Goal: Task Accomplishment & Management: Complete application form

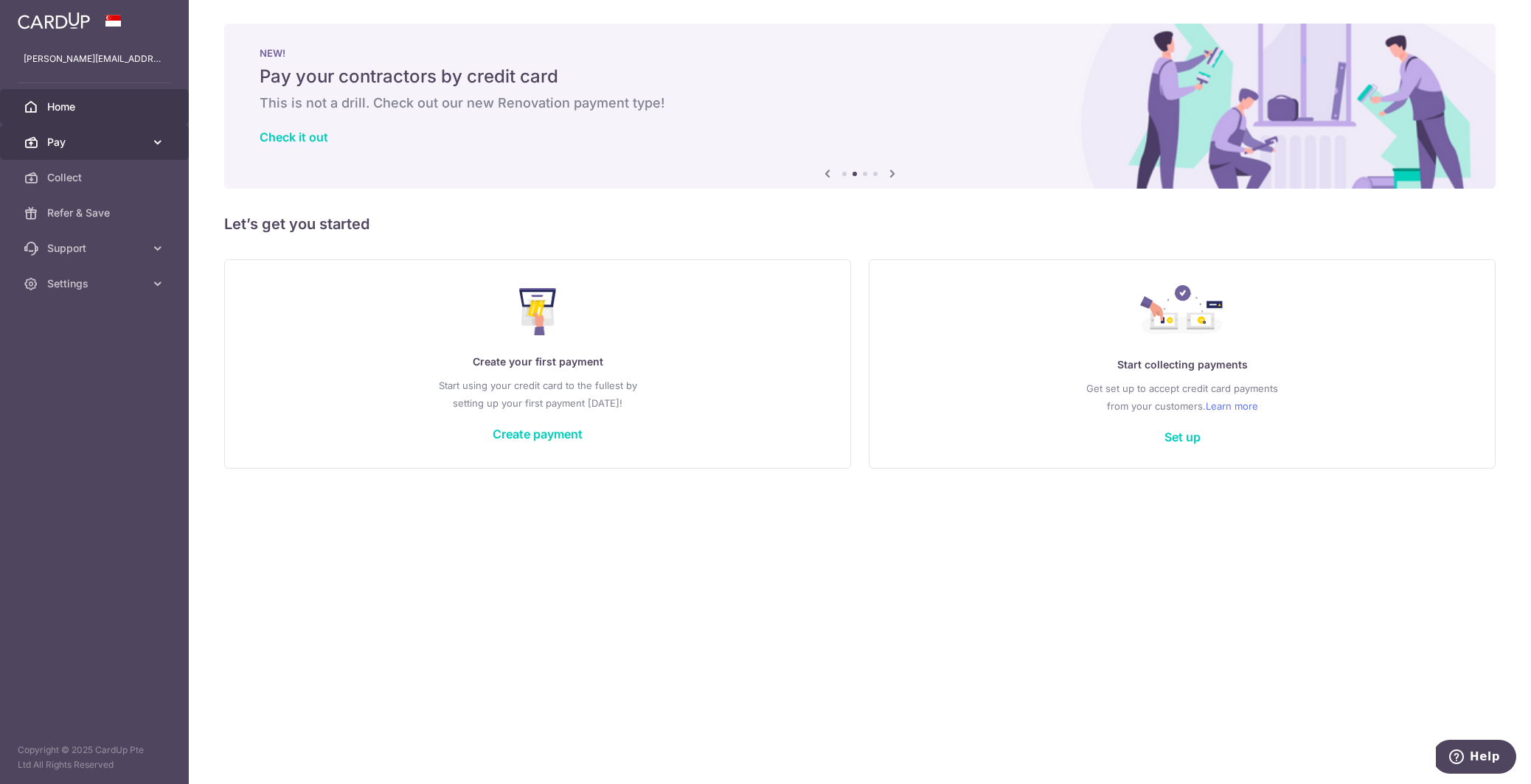
click at [143, 140] on span "Pay" at bounding box center [95, 142] width 97 height 14
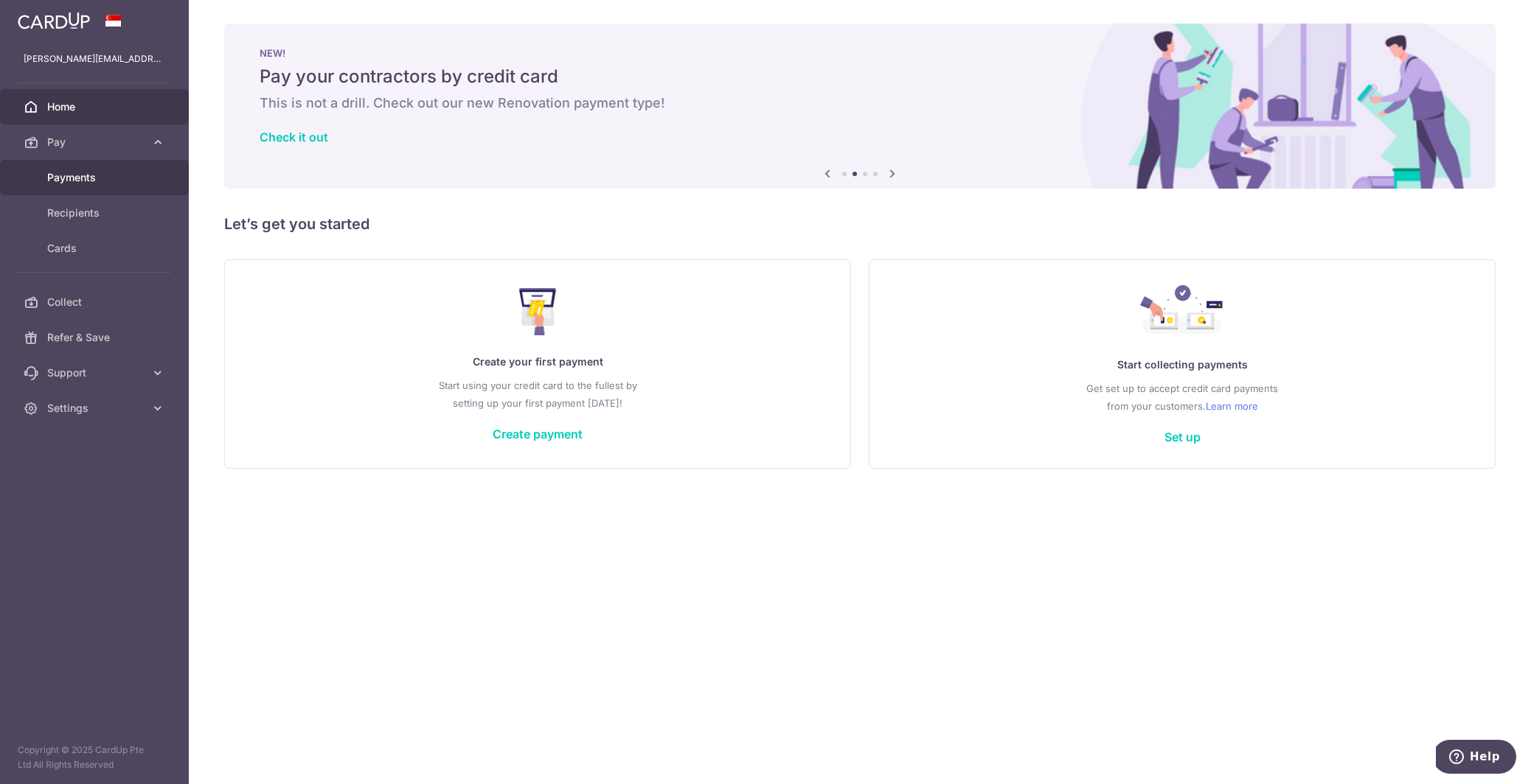
click at [64, 181] on span "Payments" at bounding box center [95, 177] width 97 height 14
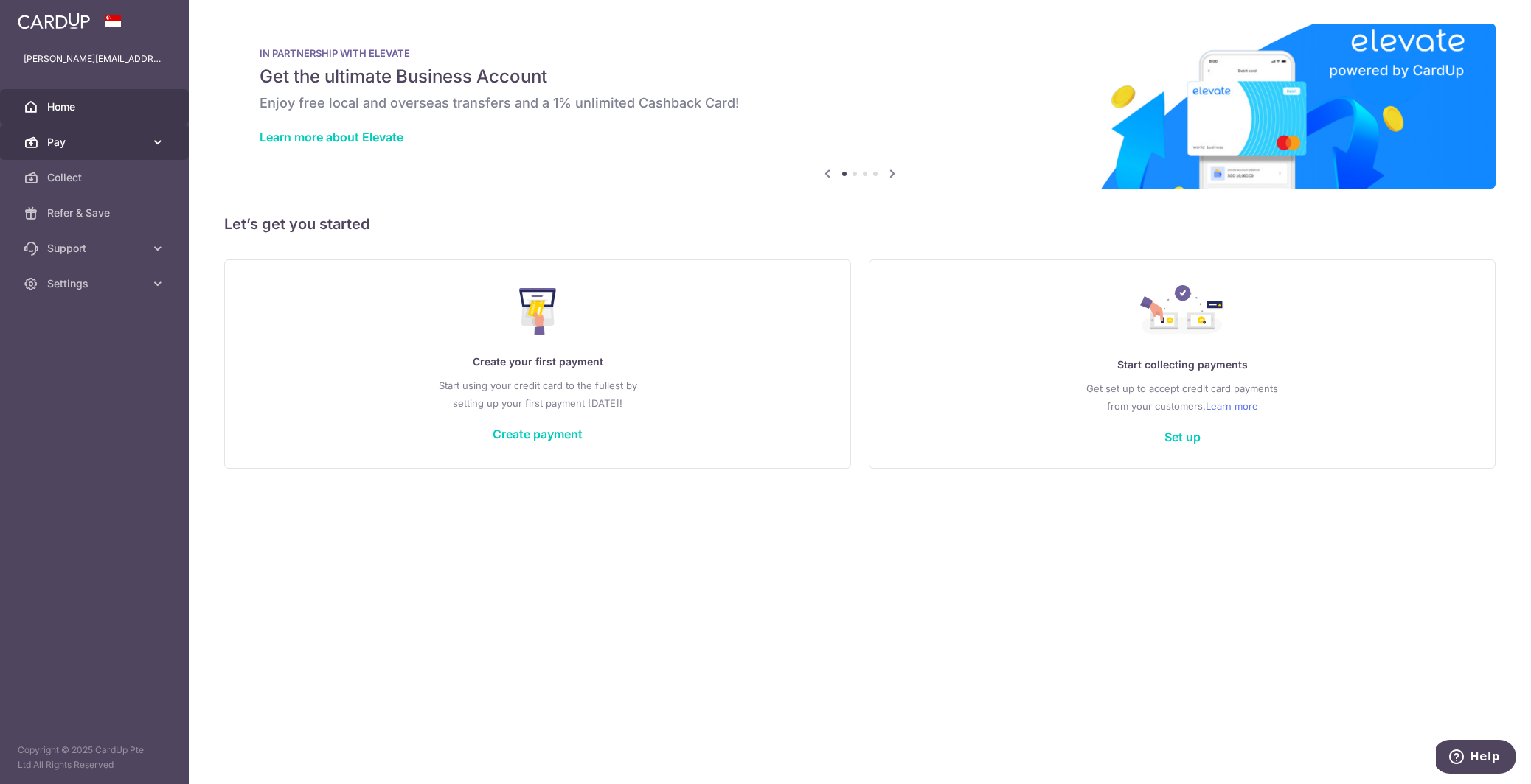
click at [76, 142] on span "Pay" at bounding box center [95, 142] width 97 height 14
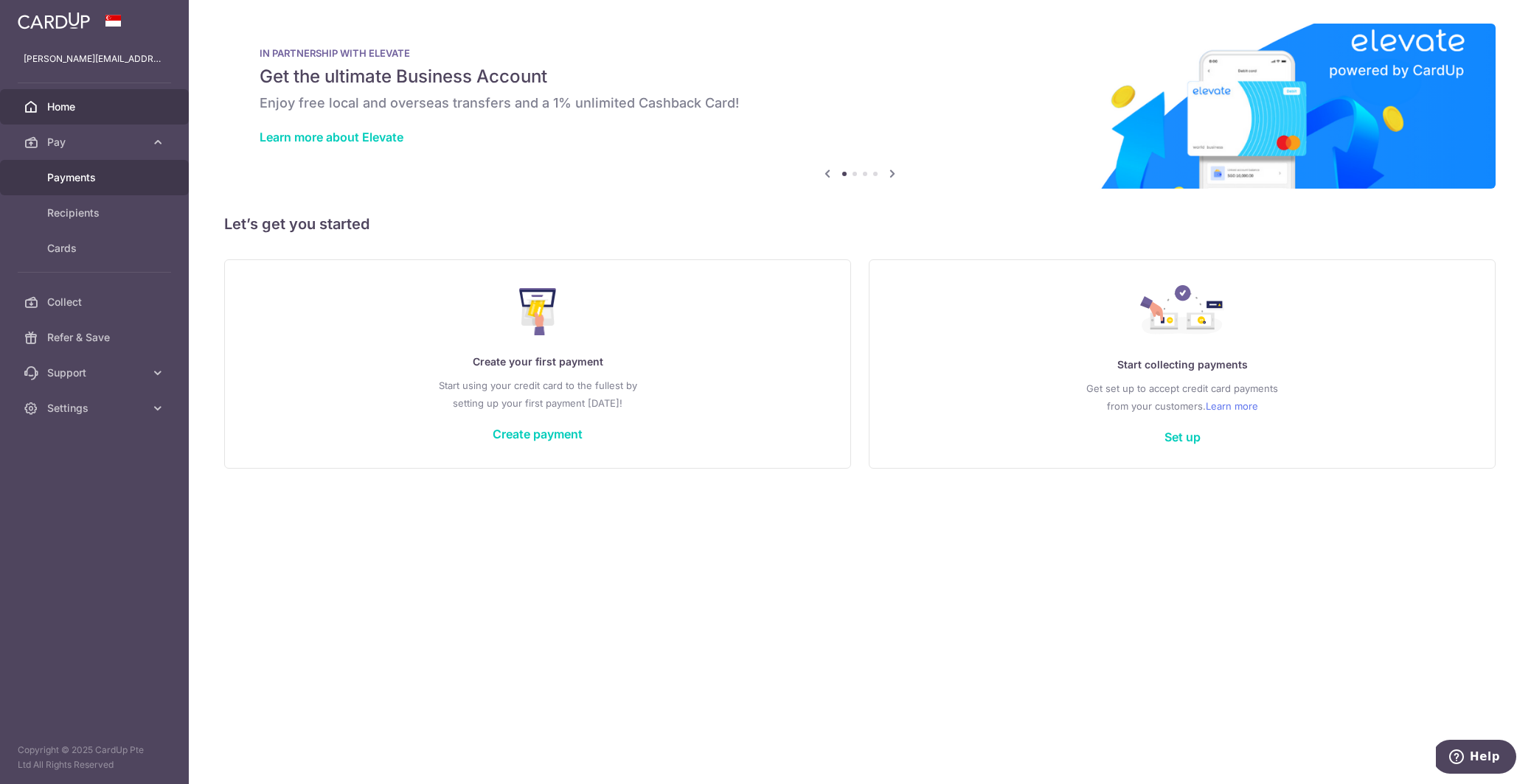
click at [74, 167] on link "Payments" at bounding box center [94, 178] width 188 height 35
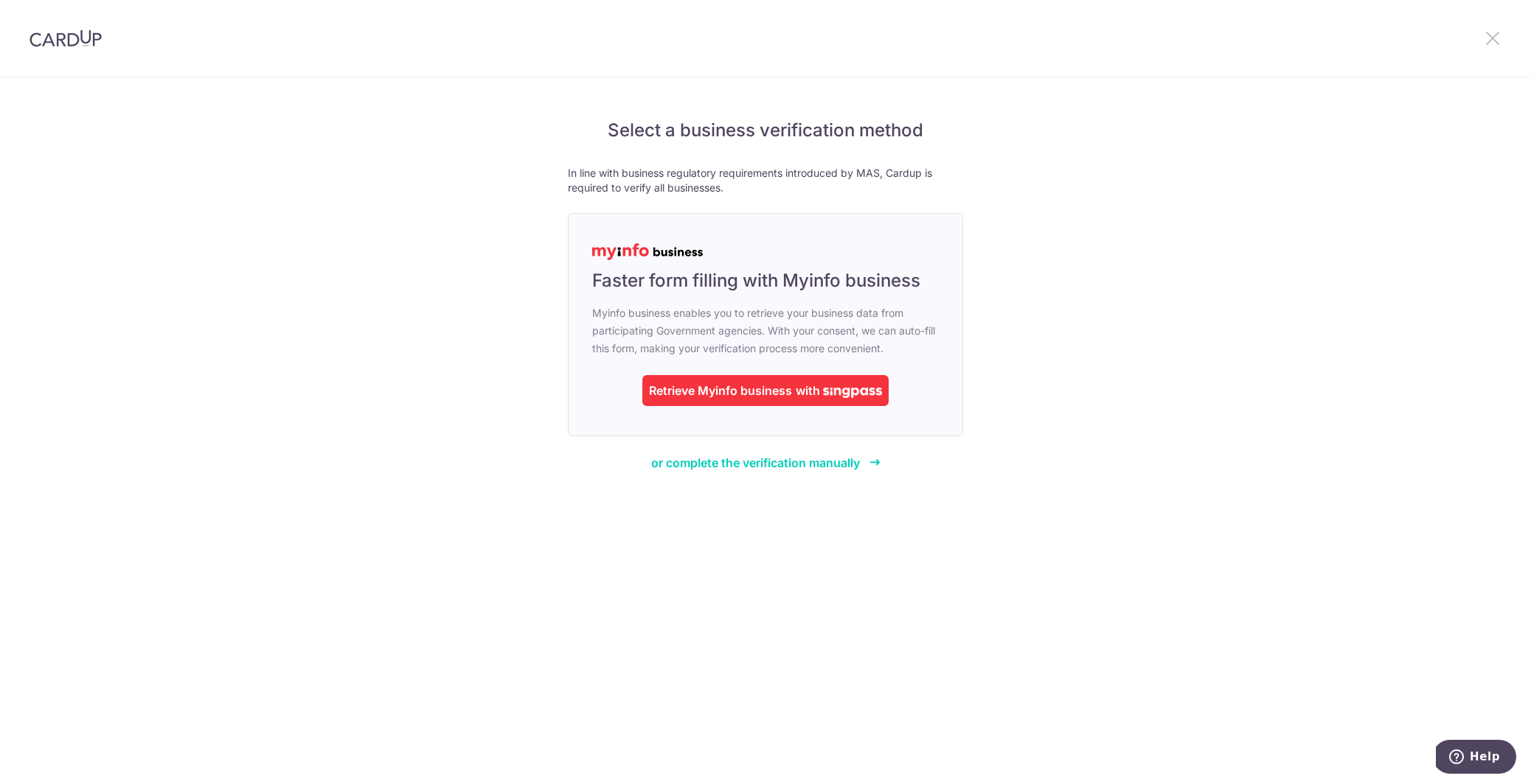
click at [1496, 34] on icon at bounding box center [1493, 38] width 18 height 18
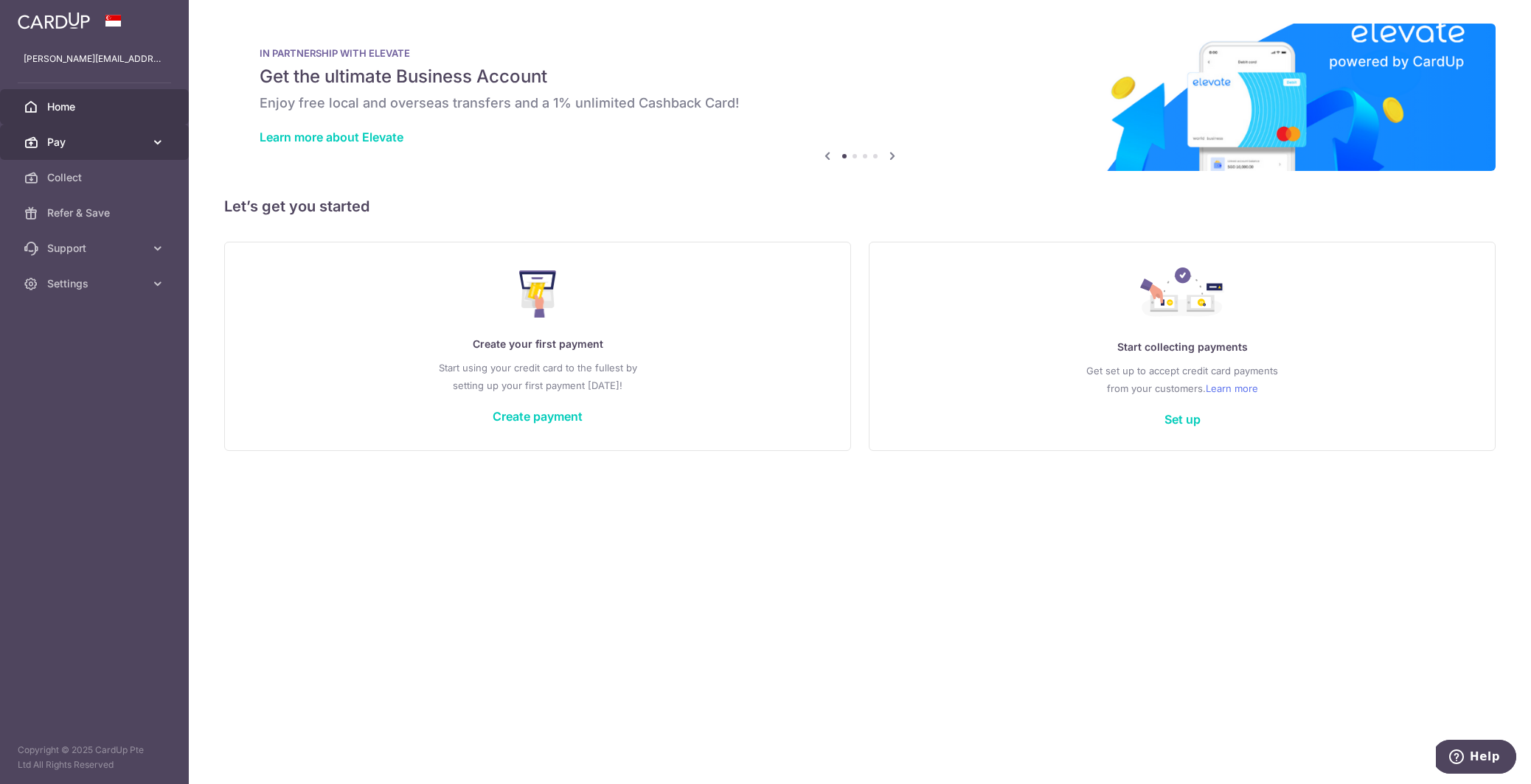
click at [137, 140] on span "Pay" at bounding box center [95, 142] width 97 height 14
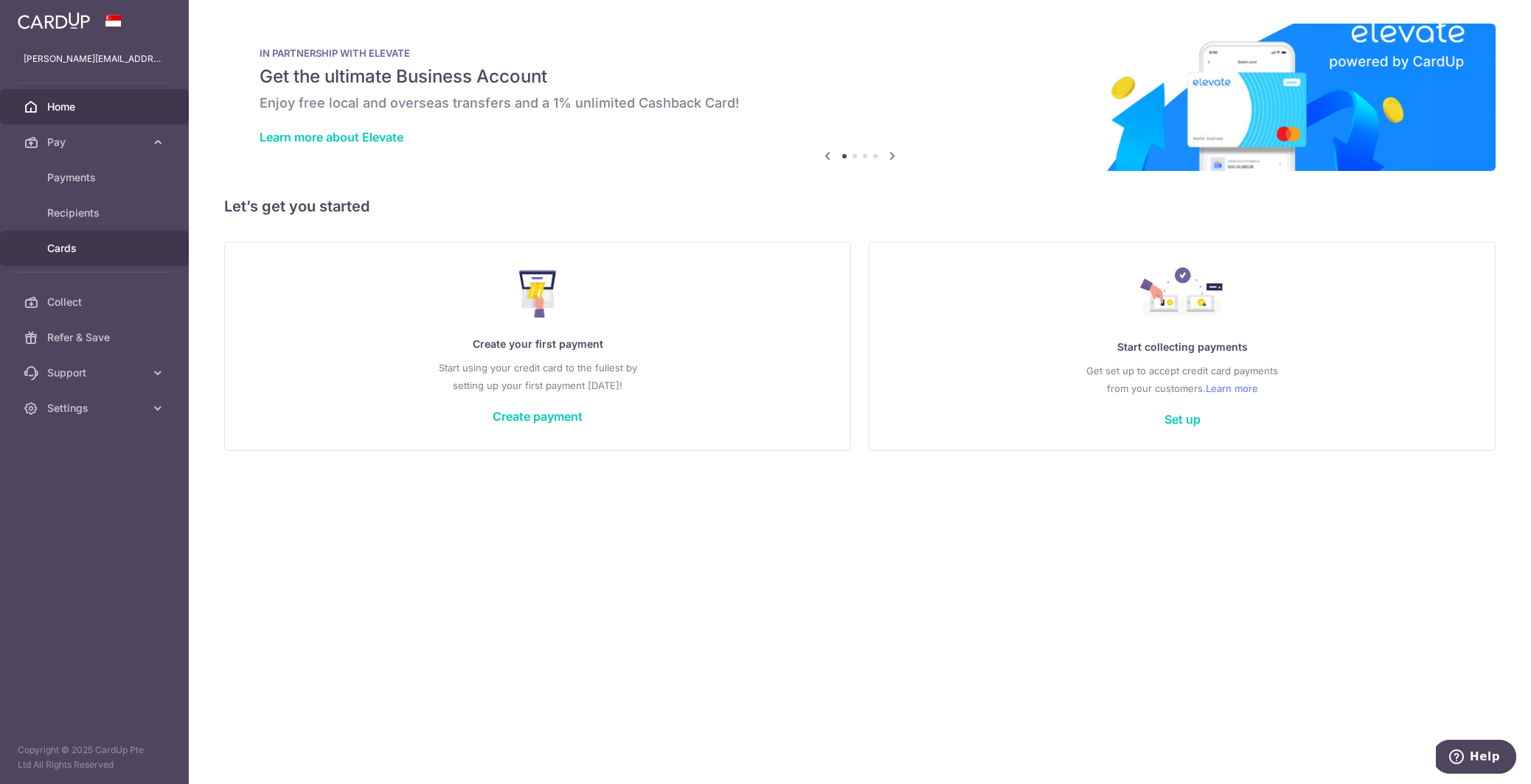
click at [68, 239] on link "Cards" at bounding box center [94, 249] width 188 height 35
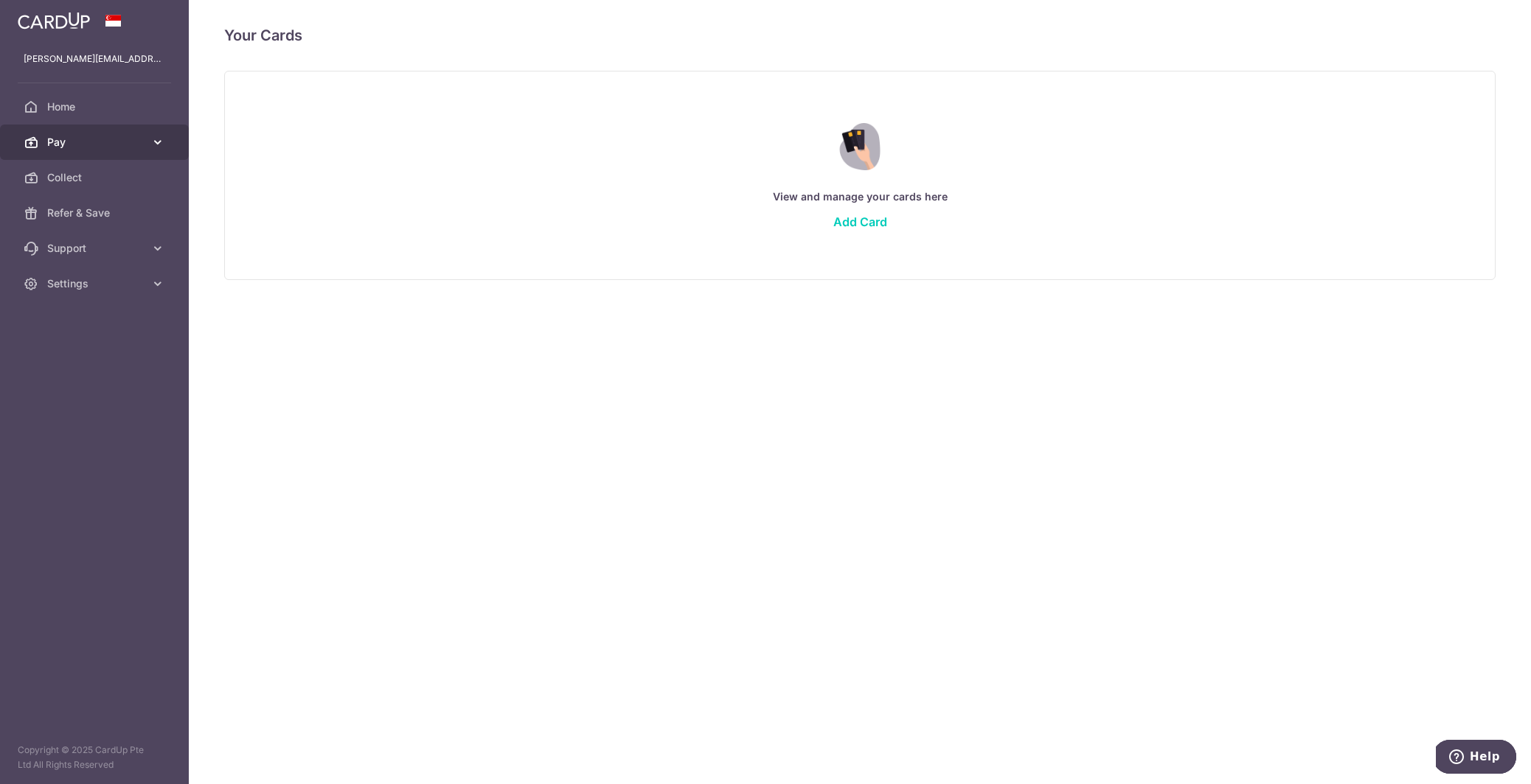
click at [78, 144] on span "Pay" at bounding box center [95, 142] width 97 height 14
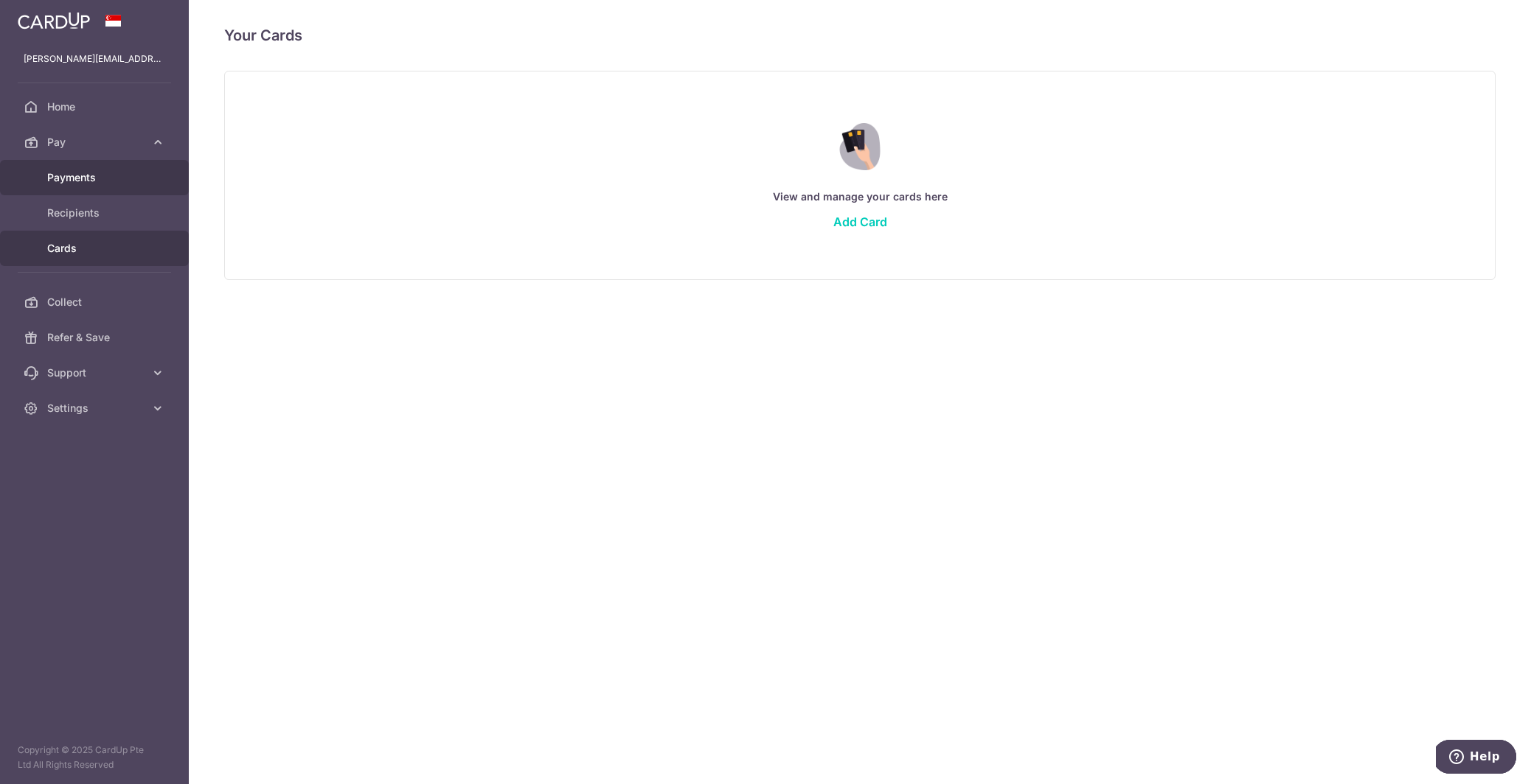
click at [67, 176] on span "Payments" at bounding box center [95, 177] width 97 height 14
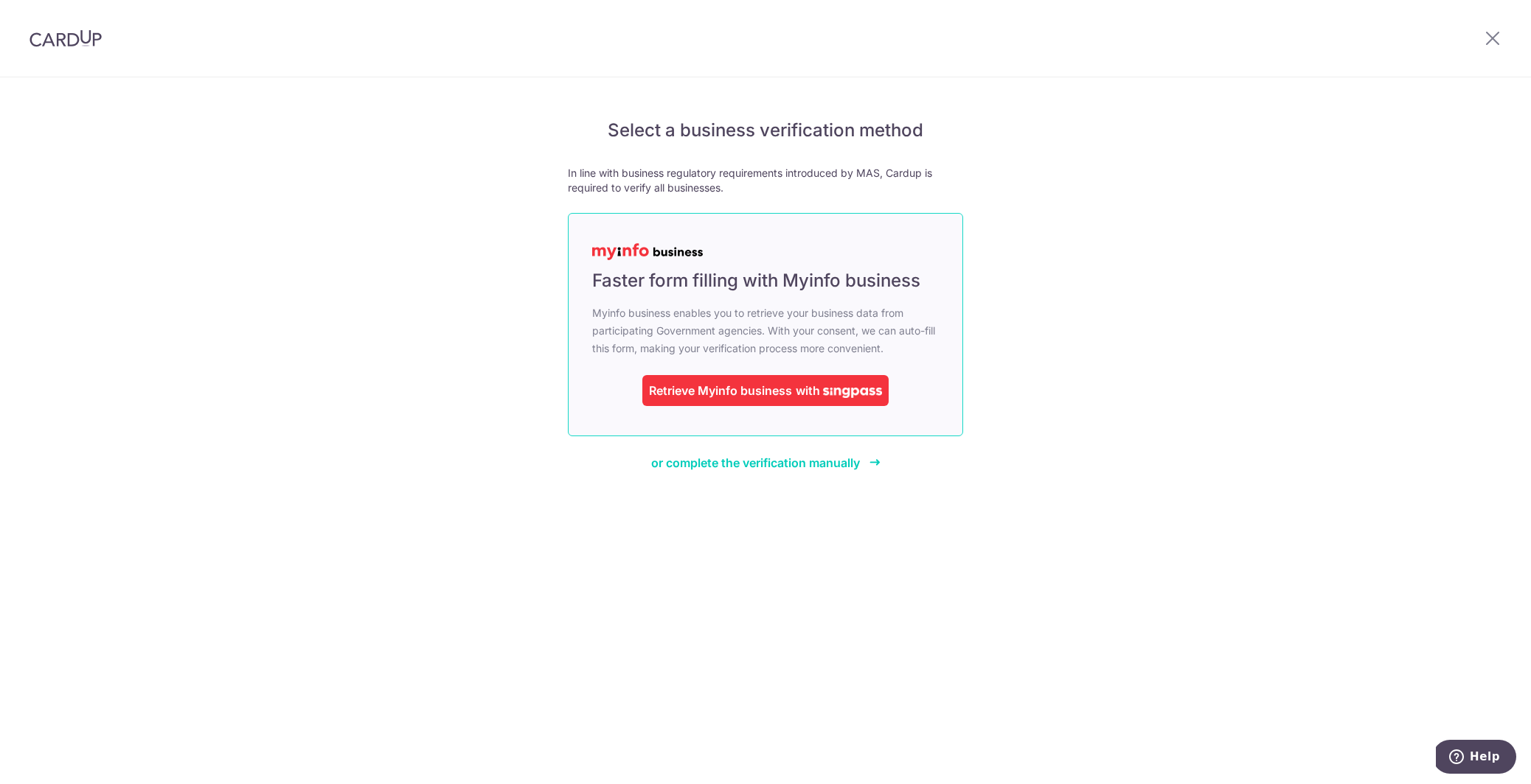
click at [829, 380] on div "Retrieve Myinfo business with" at bounding box center [765, 390] width 246 height 31
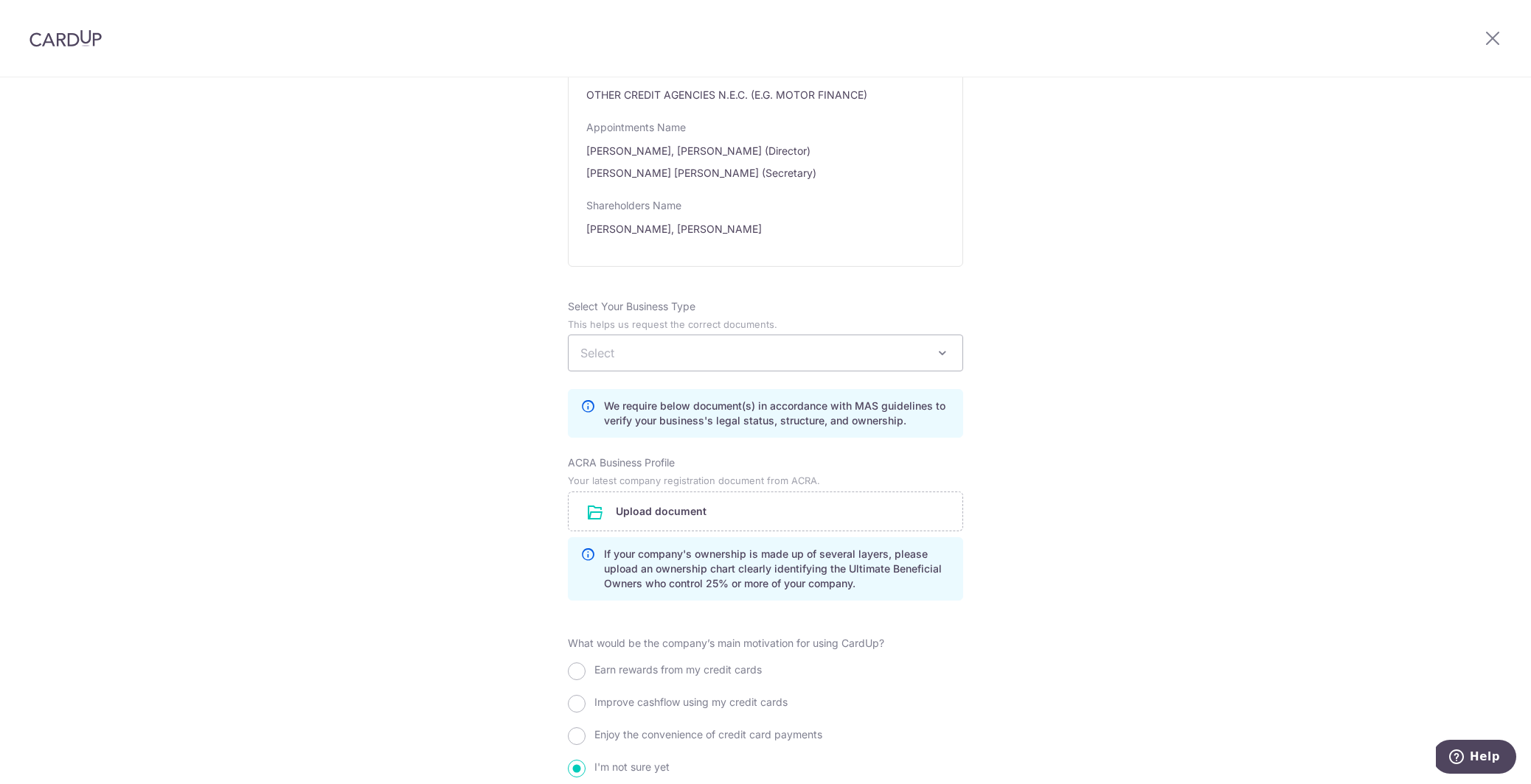
scroll to position [963, 0]
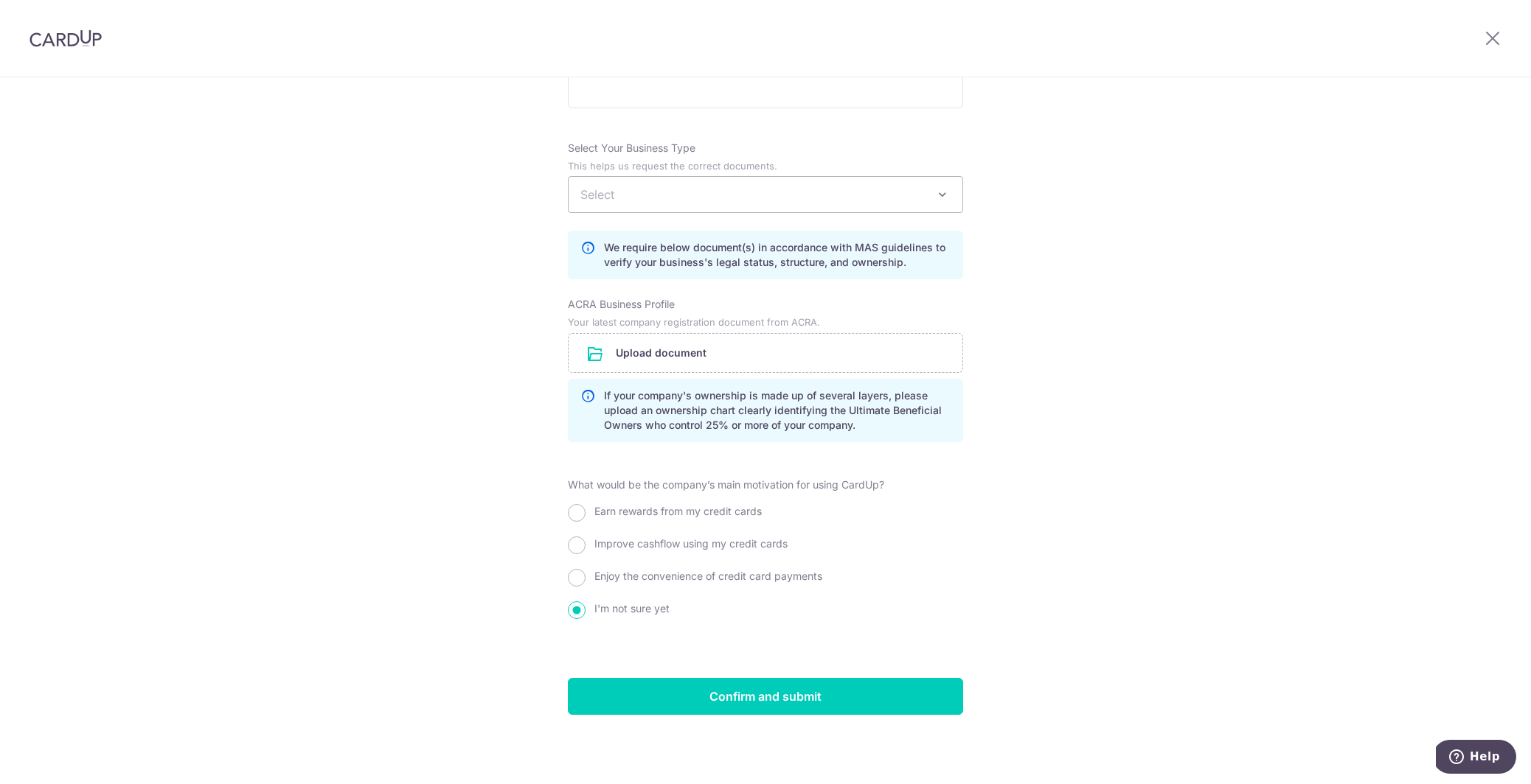
click at [618, 545] on span "Improve cashflow using my credit cards" at bounding box center [691, 544] width 193 height 13
click at [585, 545] on input "Improve cashflow using my credit cards" at bounding box center [577, 545] width 18 height 18
radio input "true"
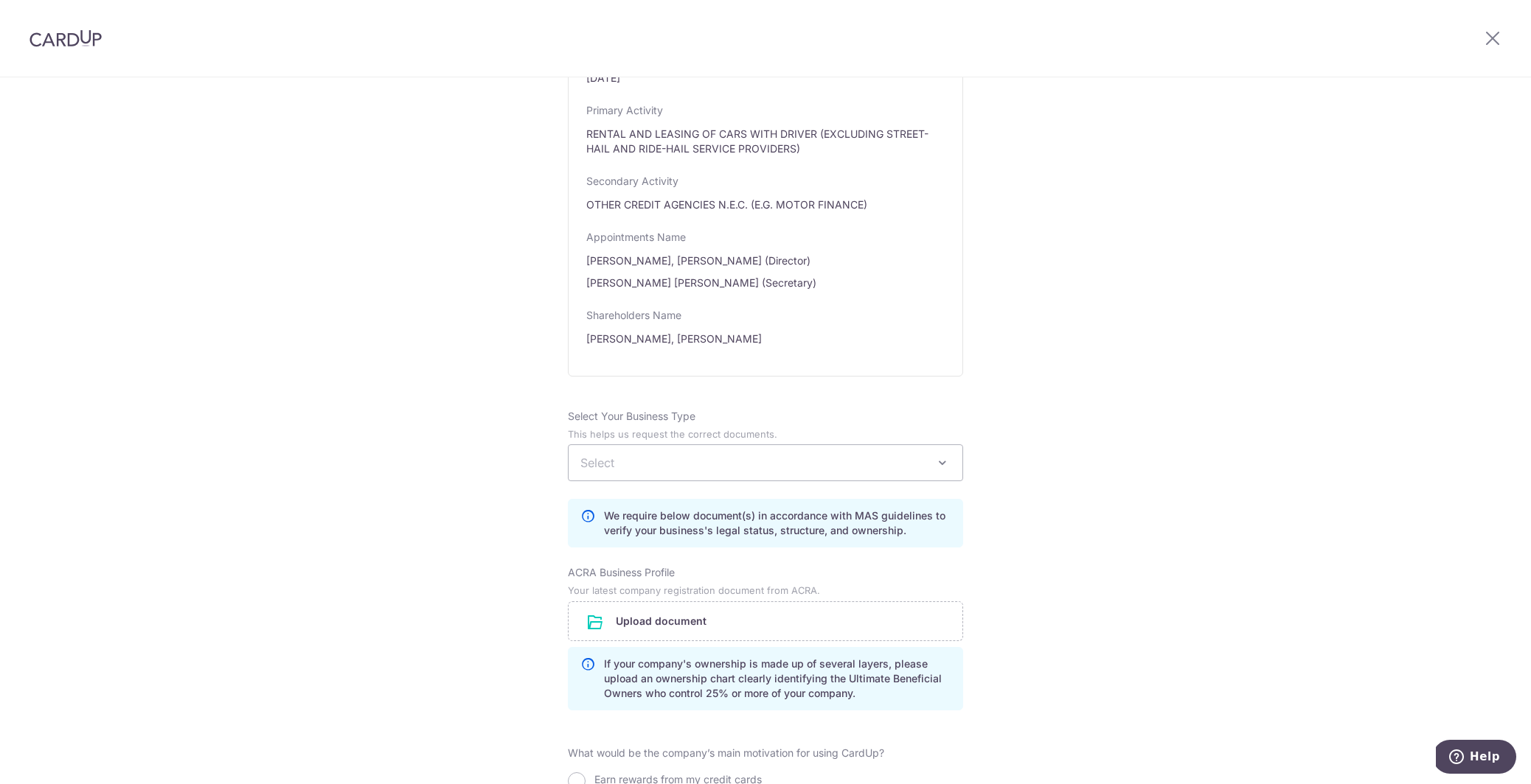
scroll to position [703, 0]
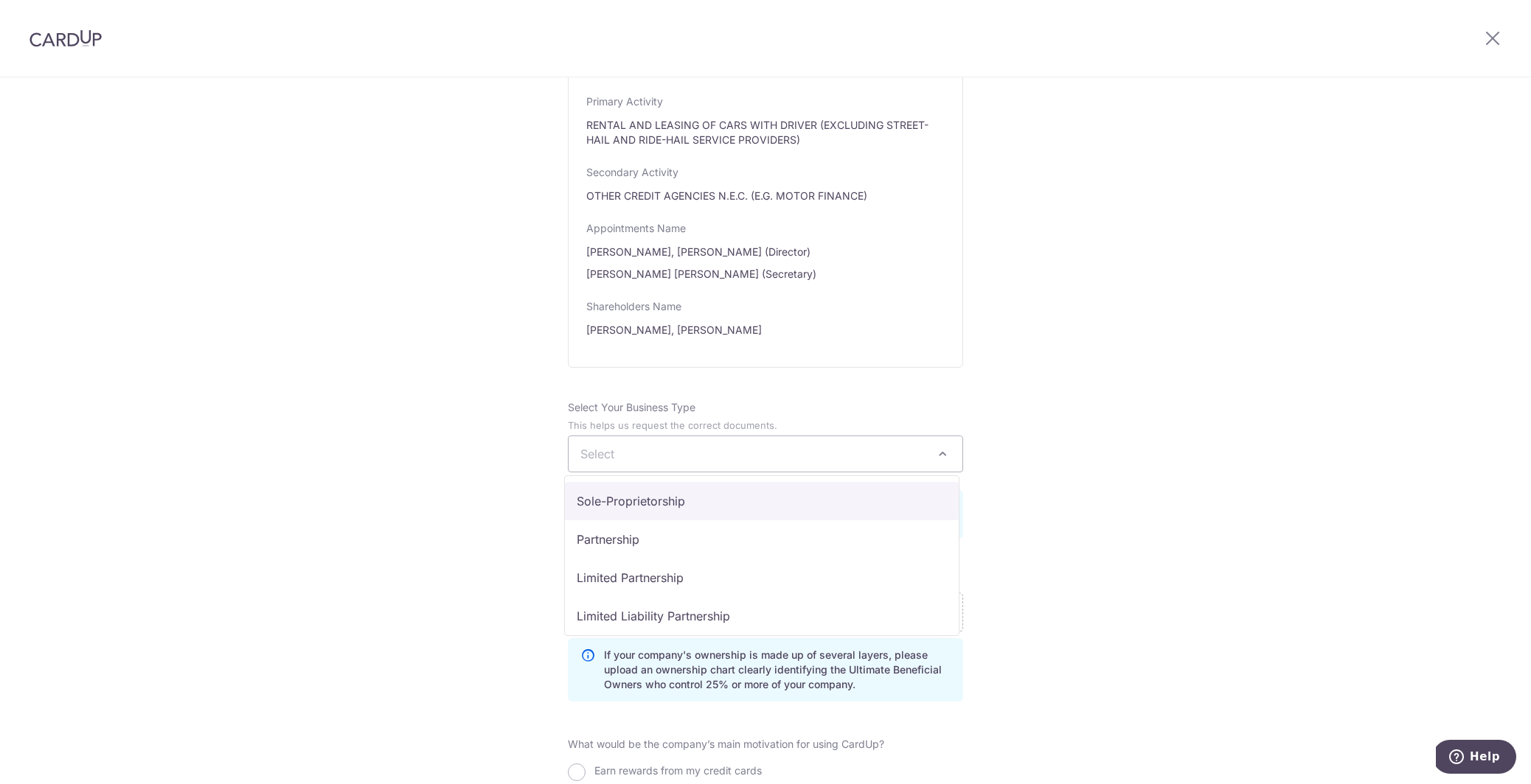
click at [655, 453] on span "Select" at bounding box center [765, 454] width 394 height 35
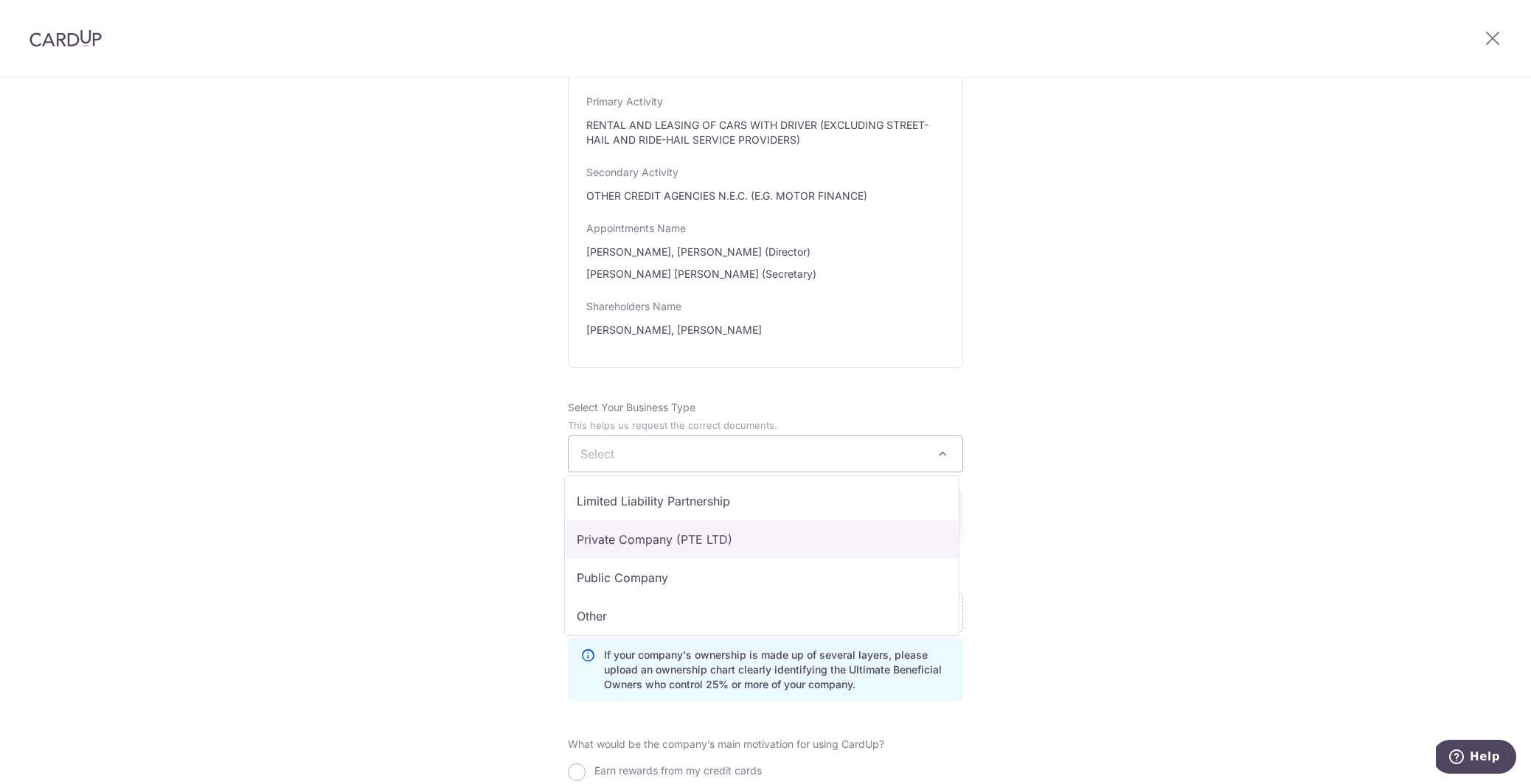
scroll to position [111, 0]
select select "Private Company (PTE LTD)"
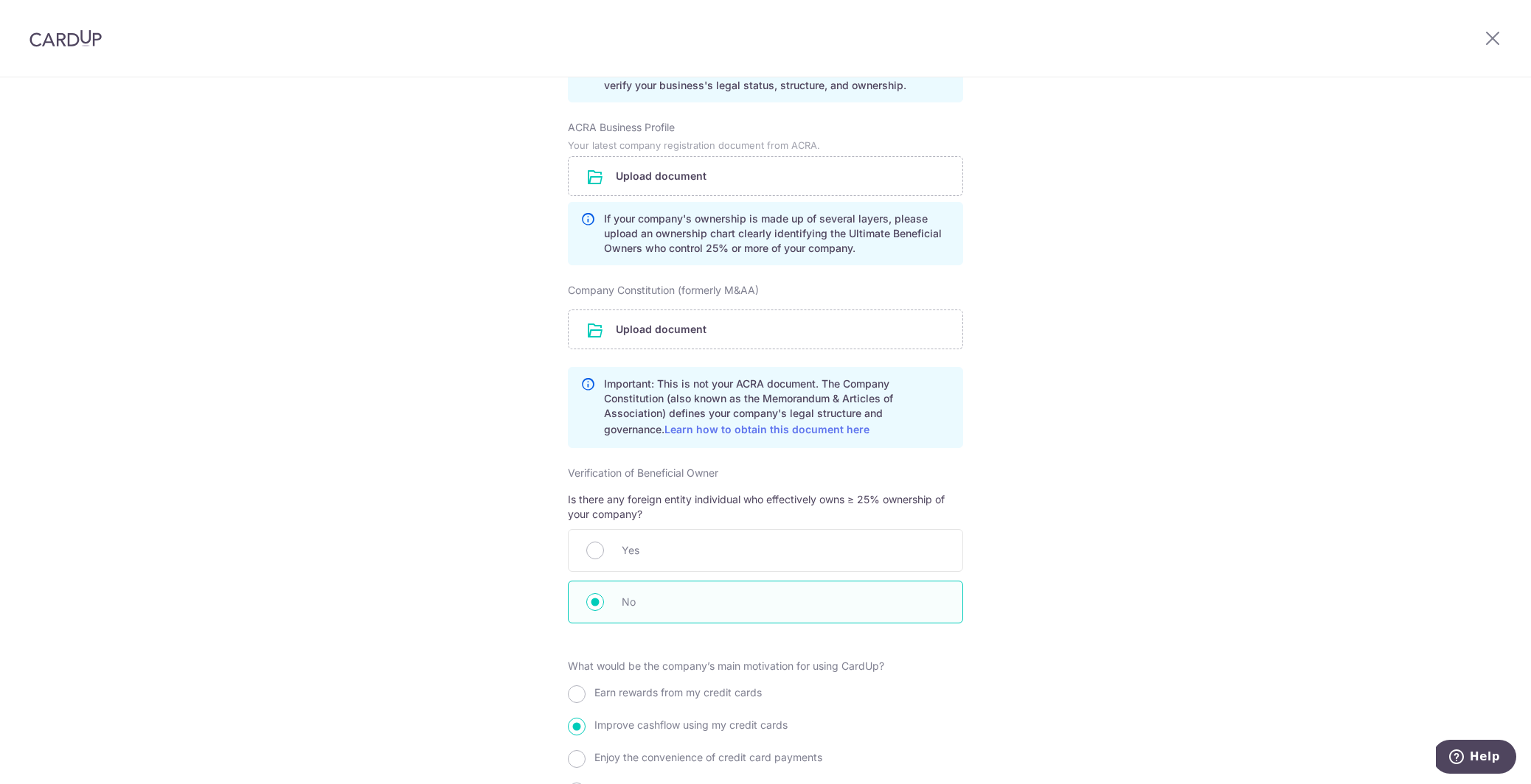
scroll to position [1087, 0]
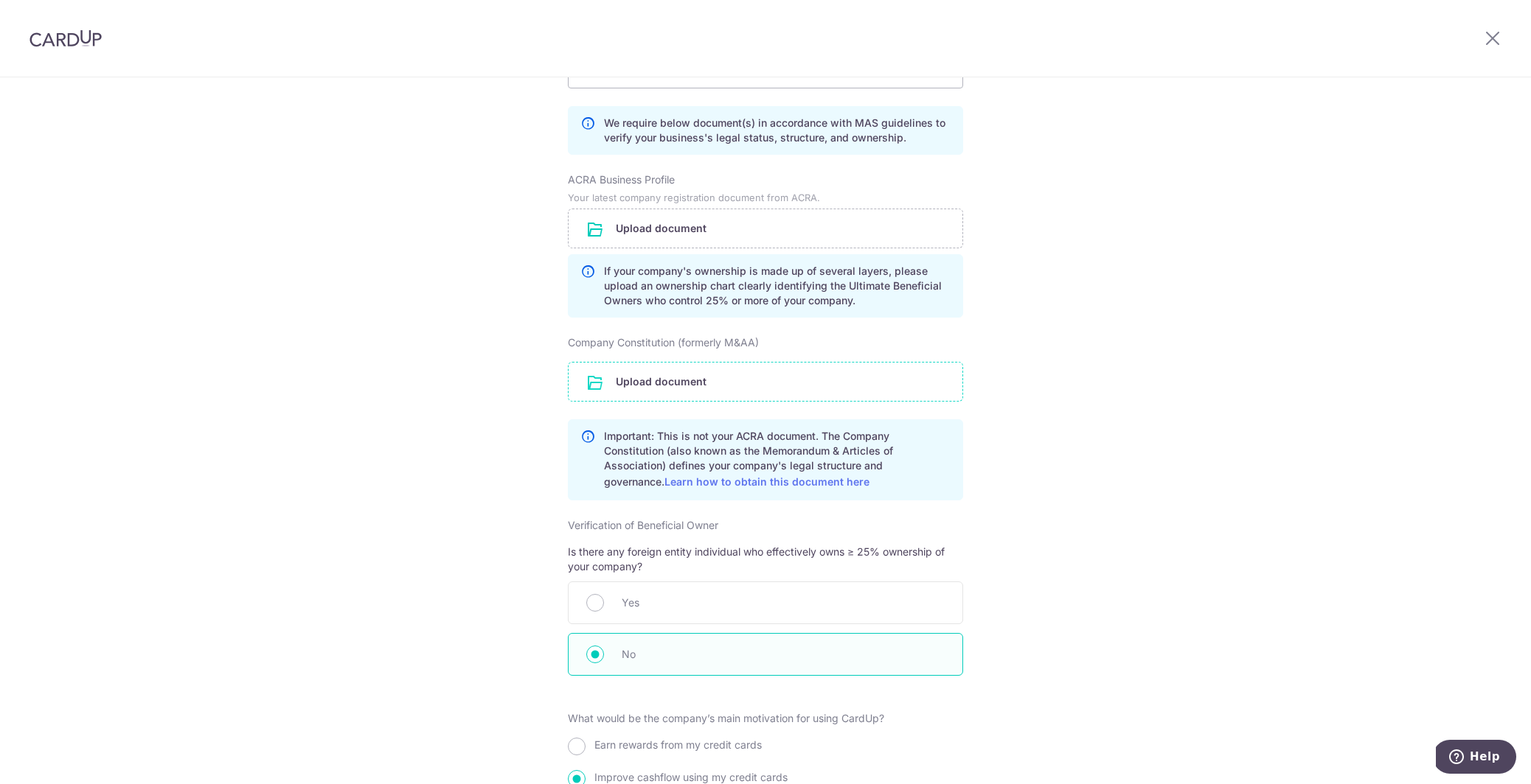
click at [655, 389] on input "file" at bounding box center [765, 382] width 394 height 38
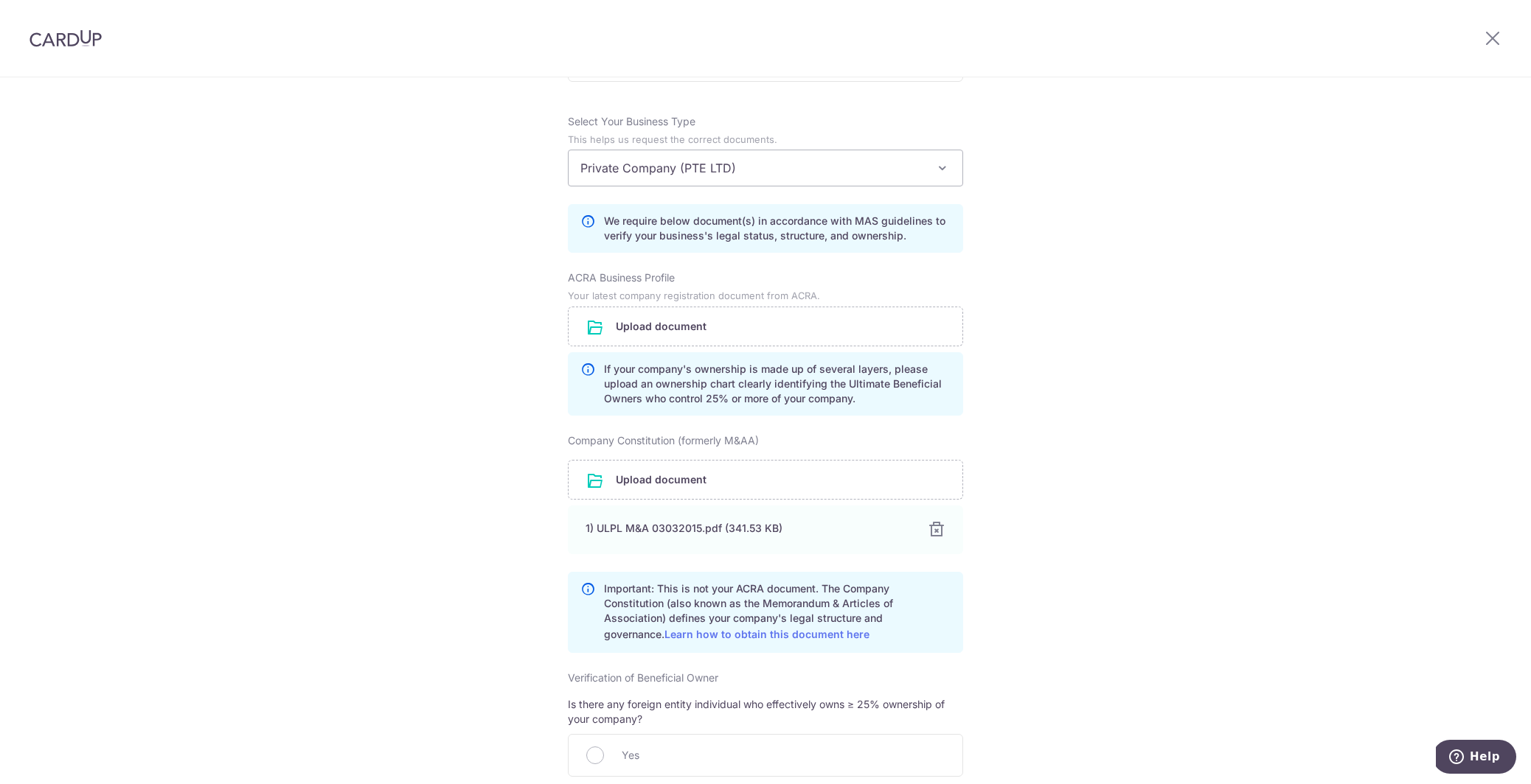
scroll to position [969, 0]
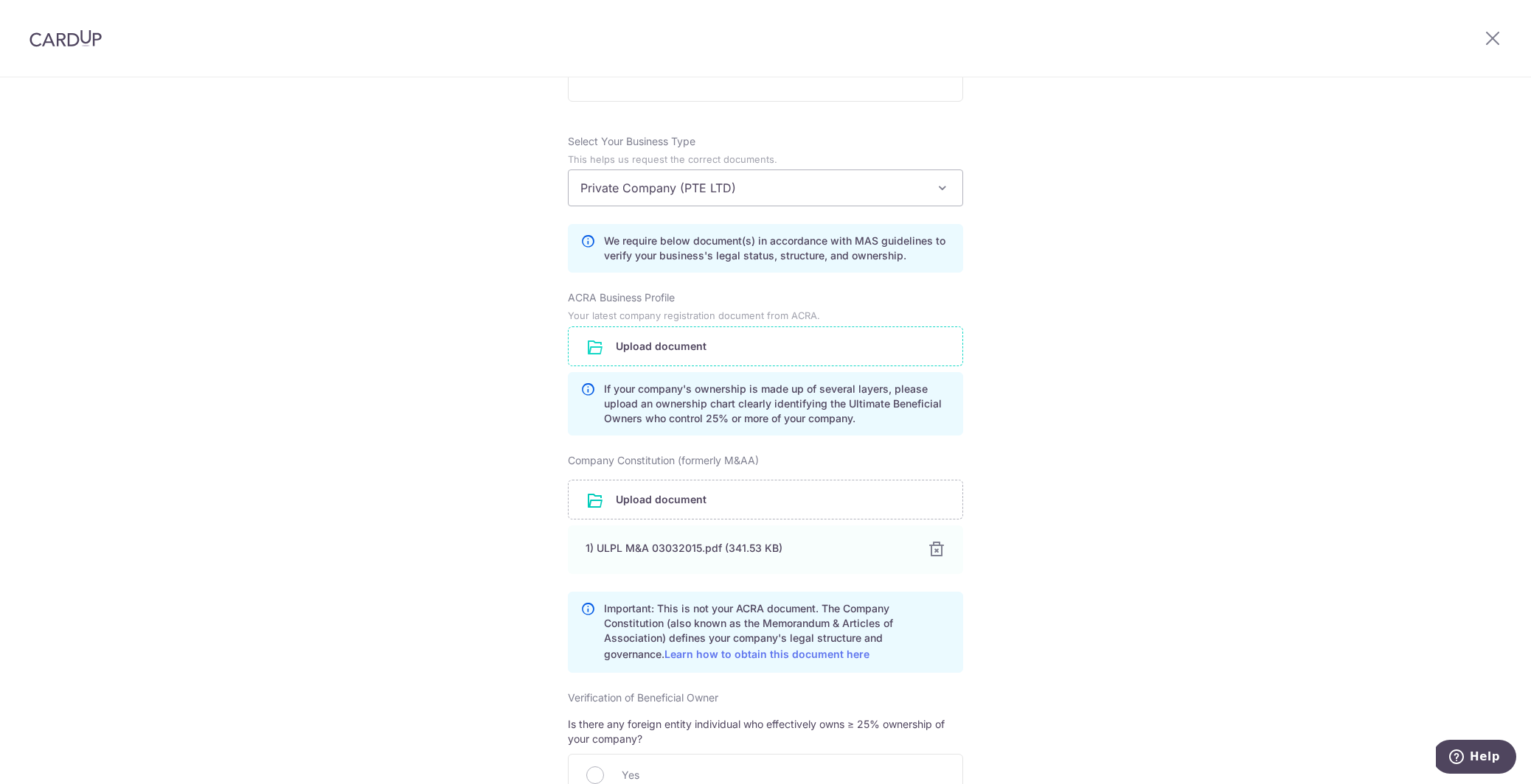
click at [650, 342] on input "file" at bounding box center [765, 346] width 394 height 38
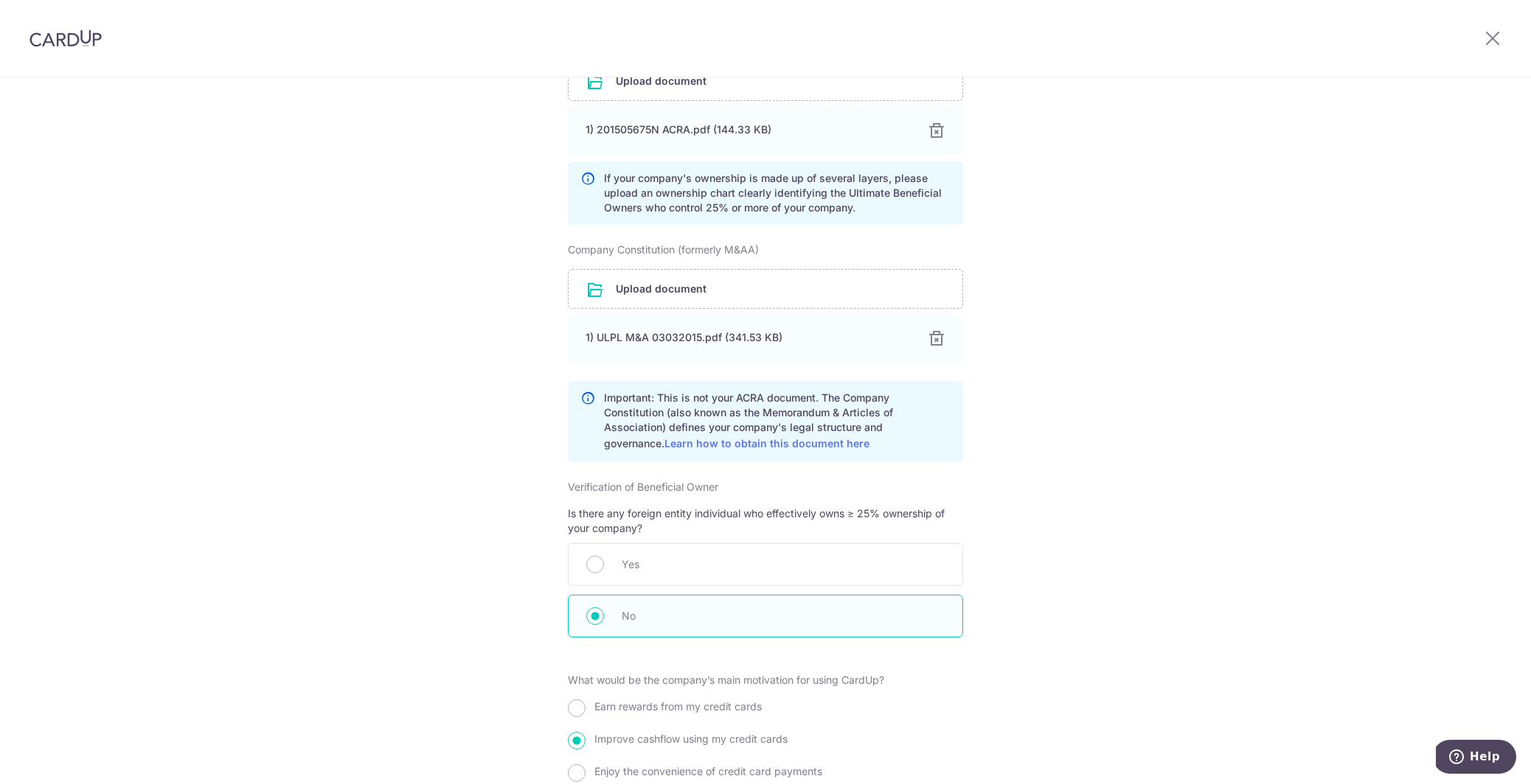
scroll to position [1430, 0]
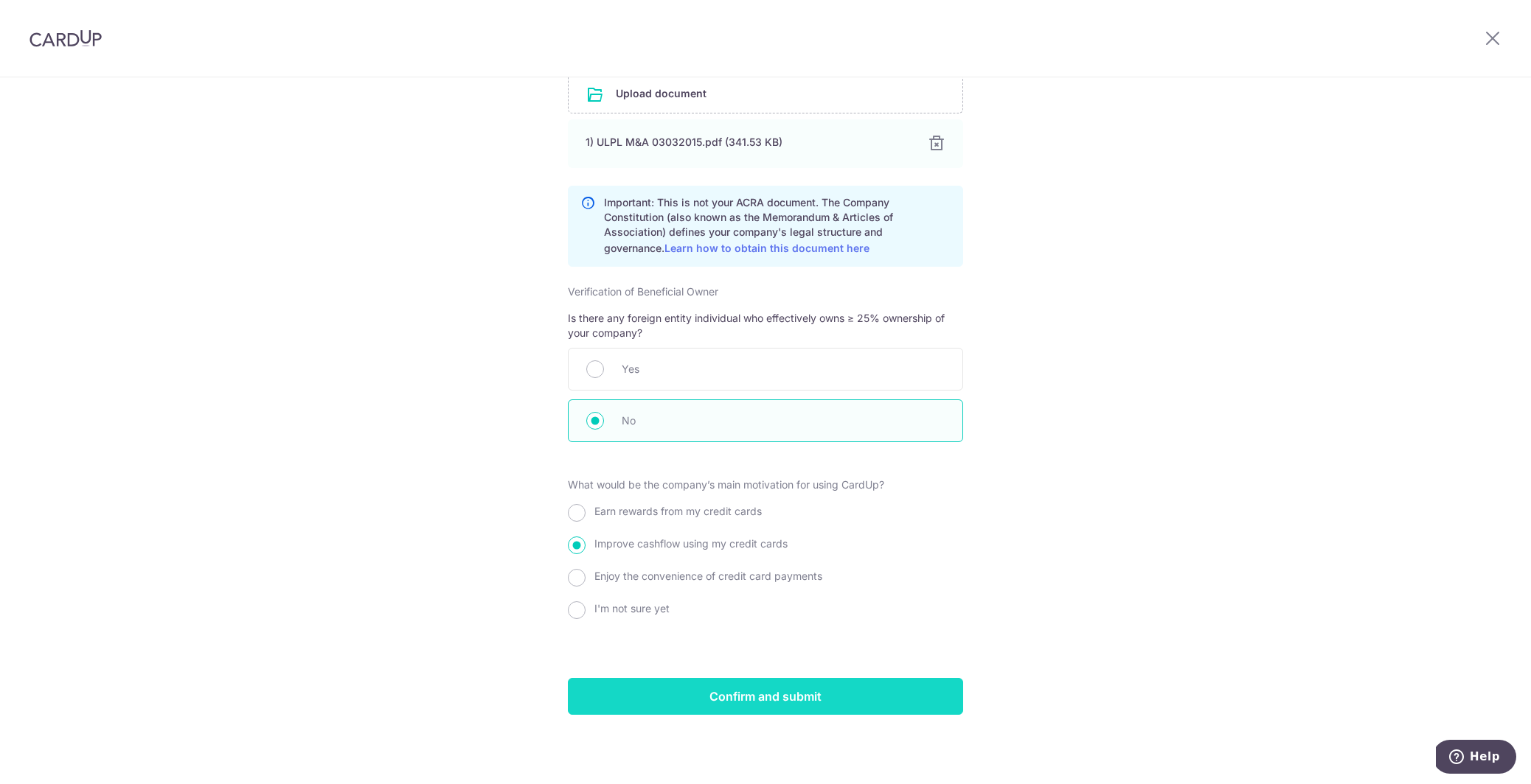
click at [755, 704] on input "Confirm and submit" at bounding box center [765, 697] width 395 height 37
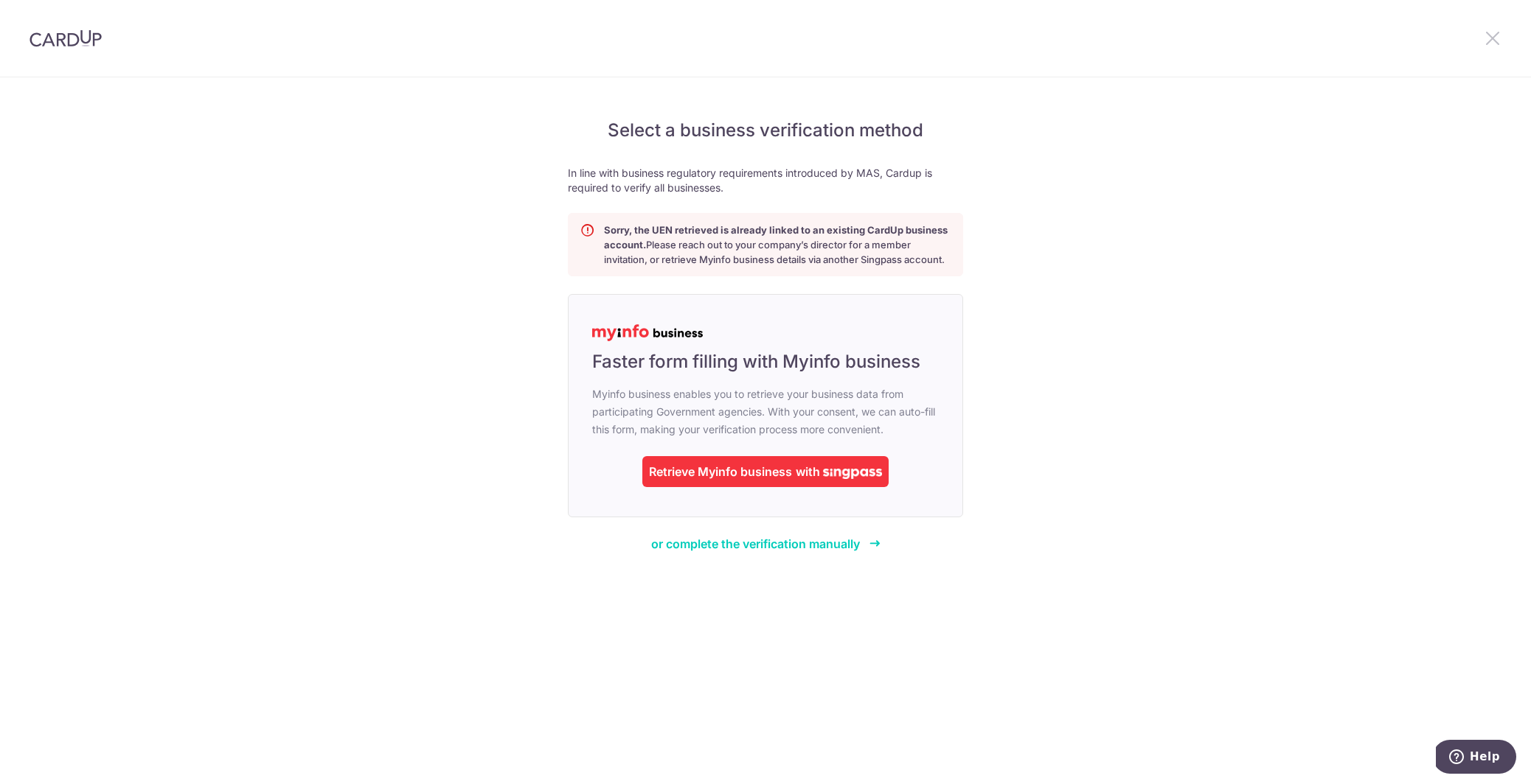
click at [1484, 37] on icon at bounding box center [1493, 38] width 18 height 18
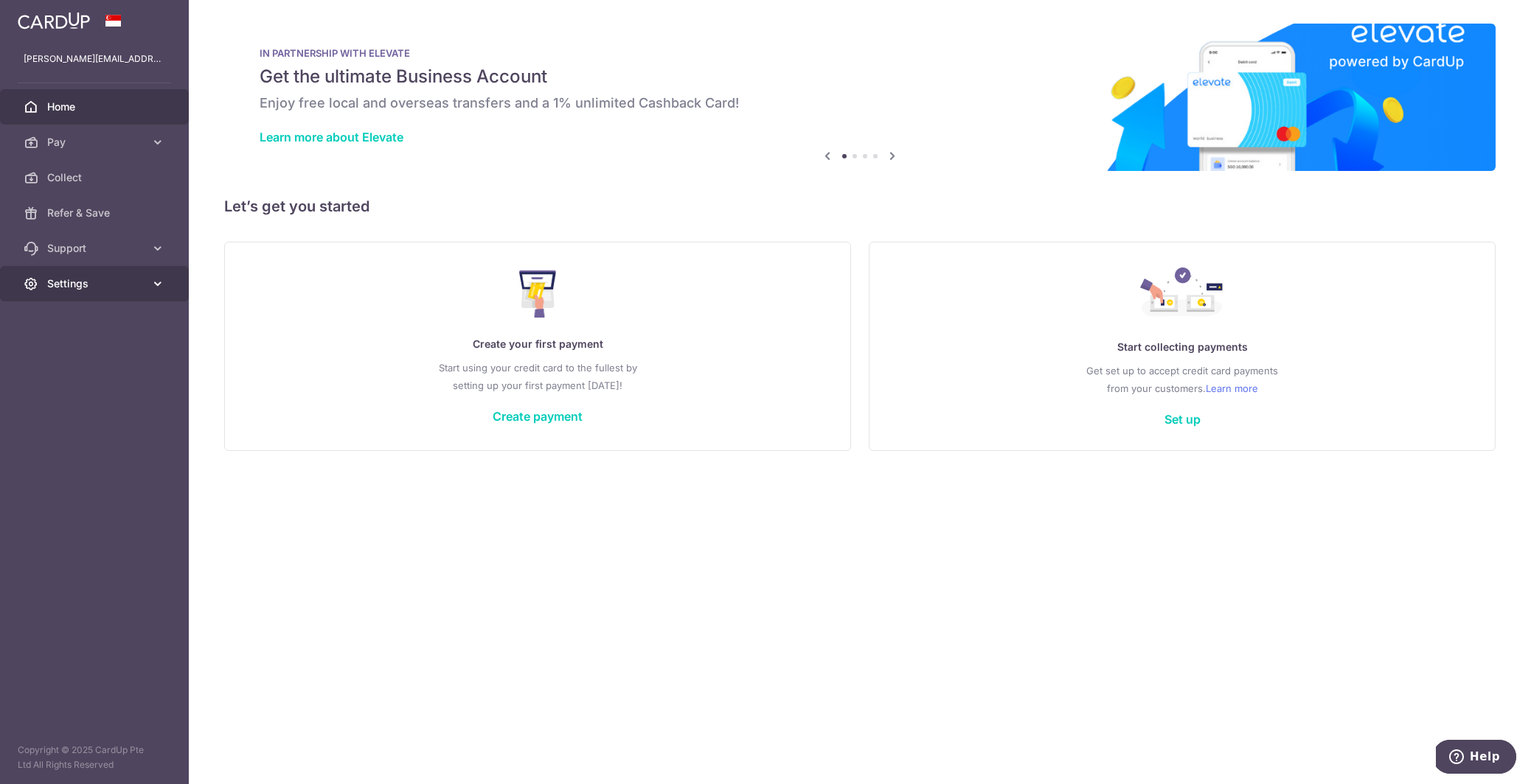
click at [87, 285] on span "Settings" at bounding box center [95, 284] width 97 height 14
click at [66, 355] on span "Logout" at bounding box center [95, 354] width 97 height 14
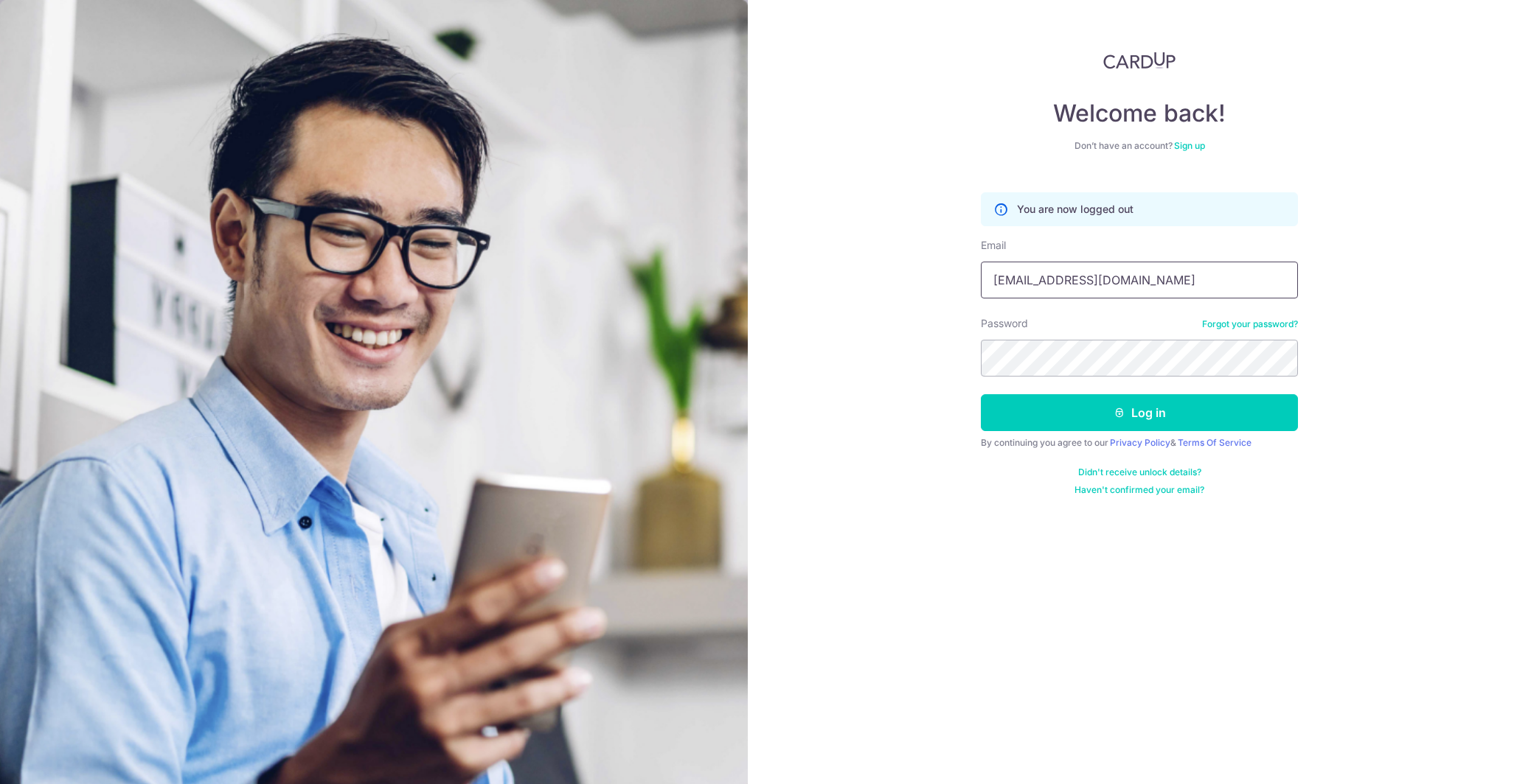
click at [1041, 285] on input "ben83332223@gmail.com" at bounding box center [1139, 280] width 317 height 37
type input "benjamin@taihuat.com"
click at [1105, 420] on button "Log in" at bounding box center [1139, 413] width 317 height 37
